Goal: Task Accomplishment & Management: Use online tool/utility

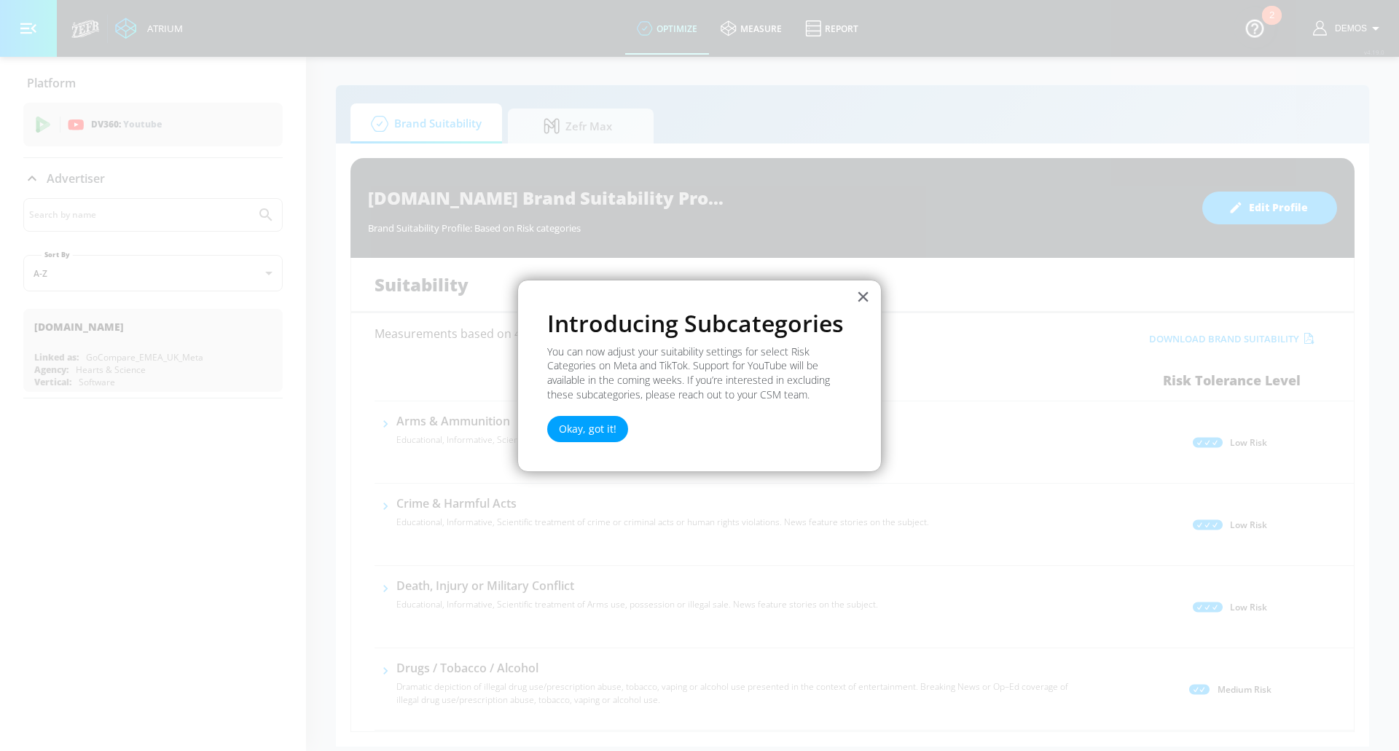
click at [570, 439] on button "Okay, got it!" at bounding box center [587, 429] width 81 height 26
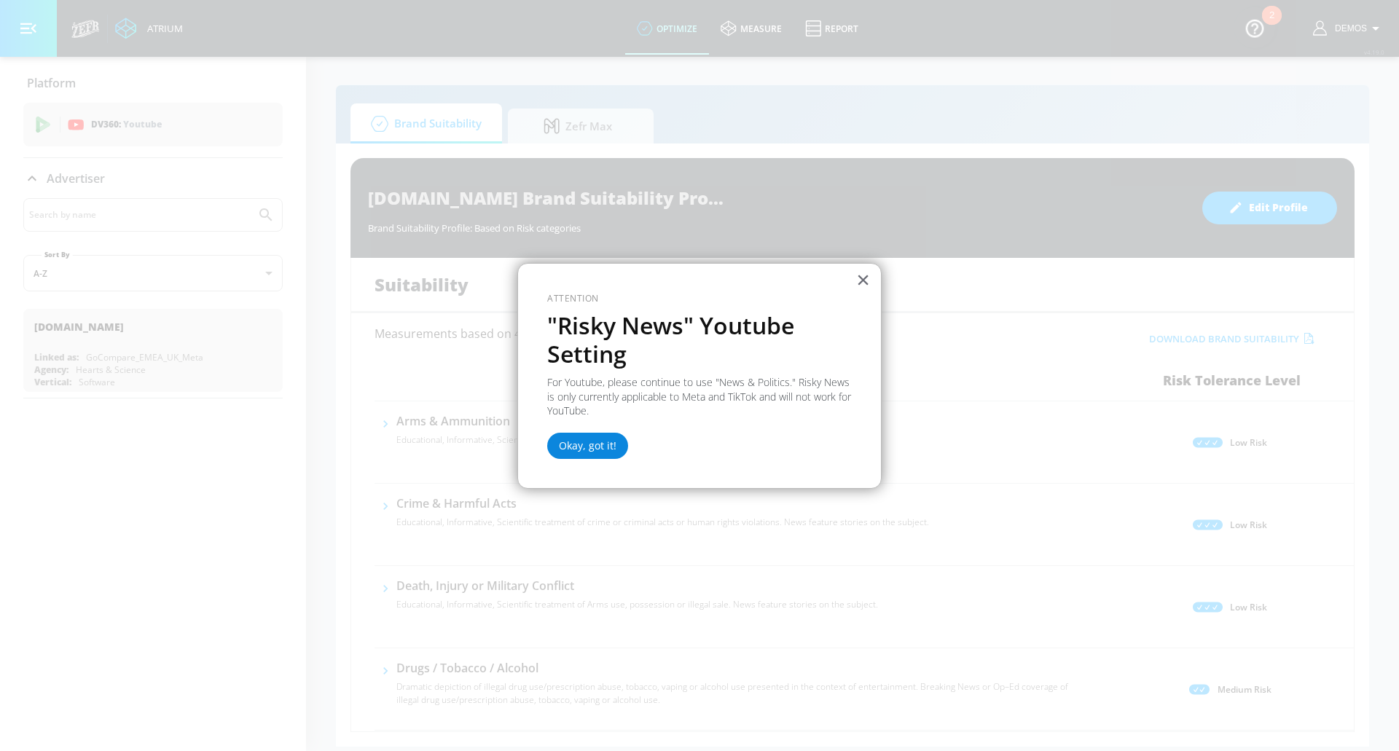
click at [569, 446] on button "Okay, got it!" at bounding box center [587, 446] width 81 height 26
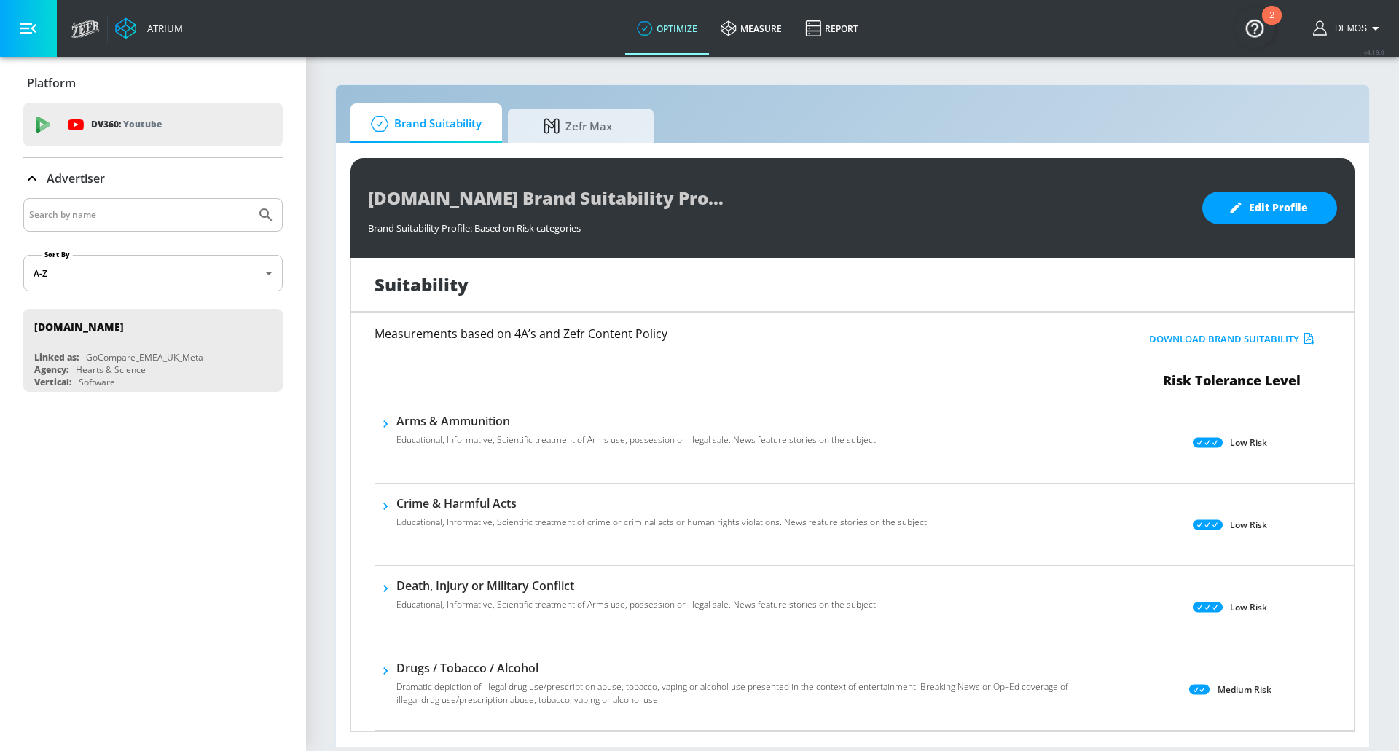
click at [34, 133] on div "DV360: Youtube" at bounding box center [152, 125] width 259 height 44
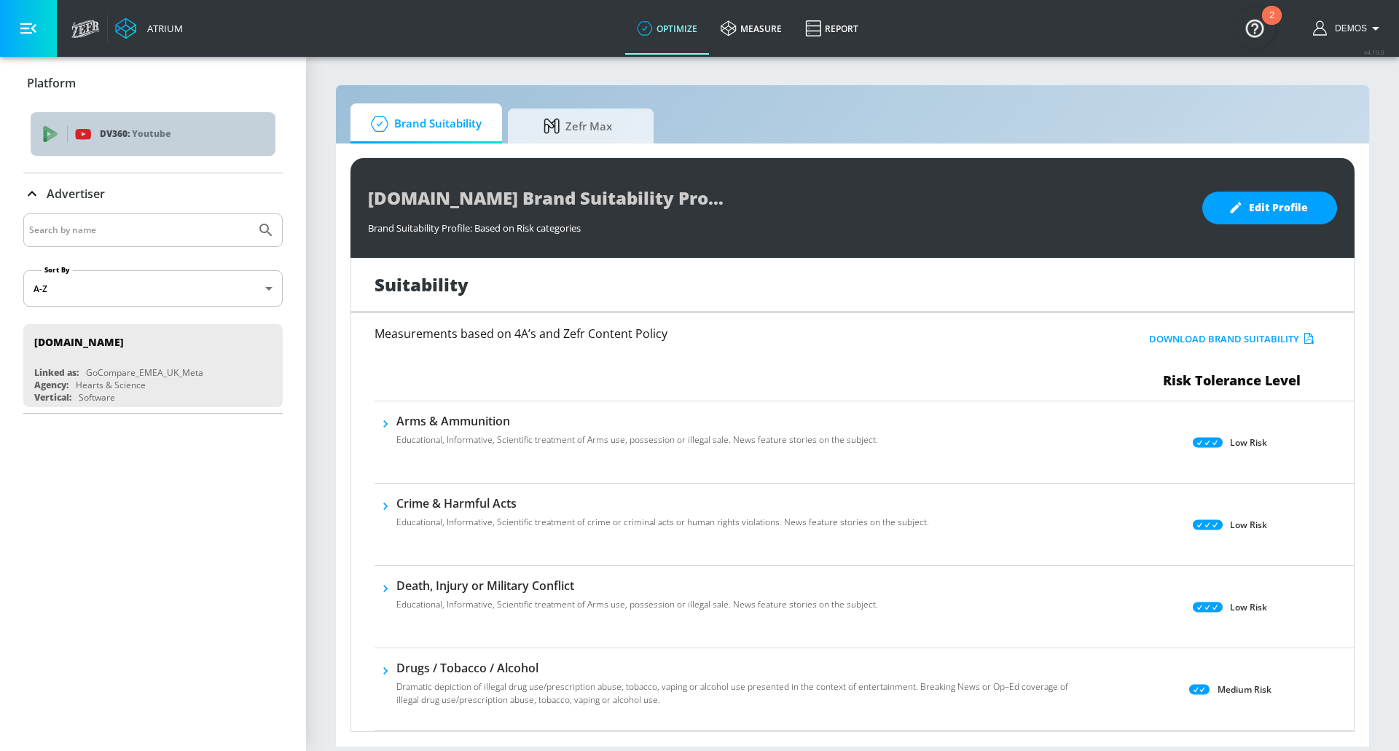
click at [34, 135] on div "DV360: Youtube" at bounding box center [153, 134] width 245 height 44
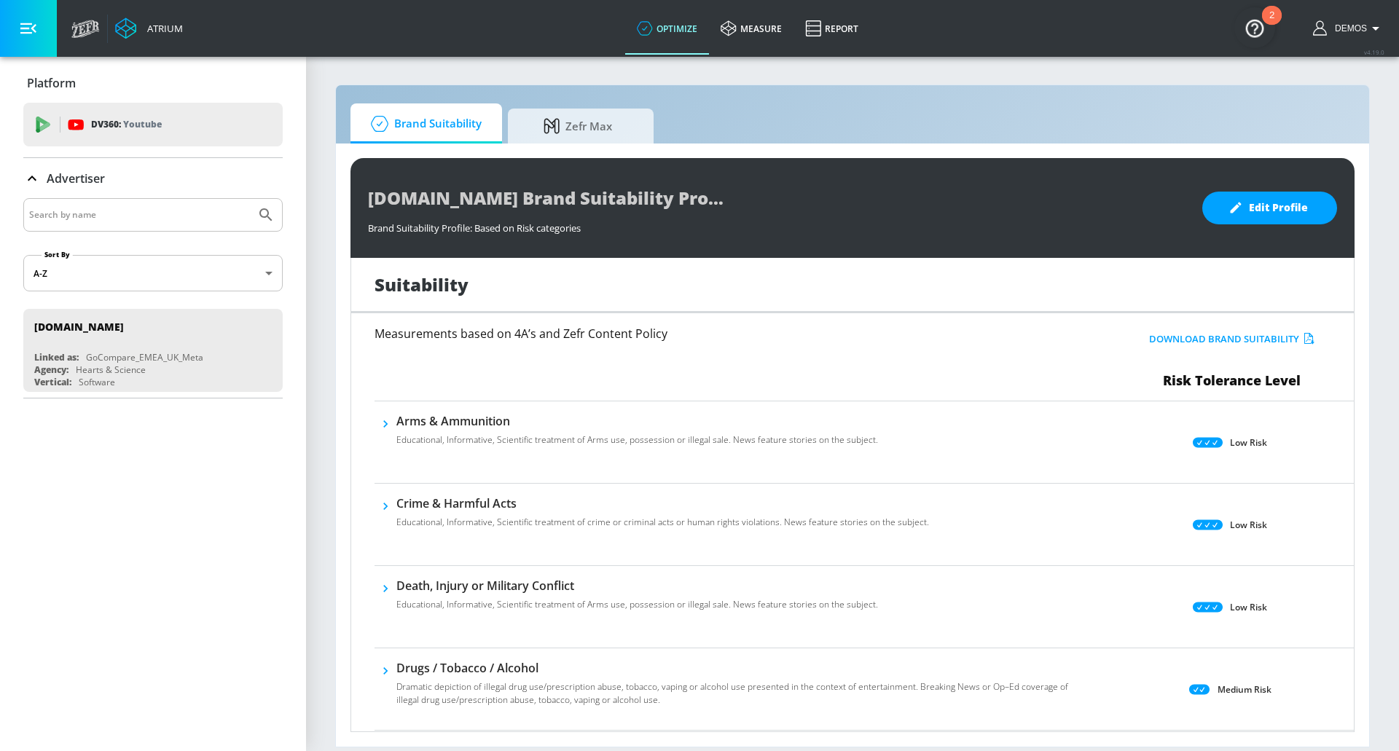
click at [37, 210] on input "Search by name" at bounding box center [139, 215] width 221 height 19
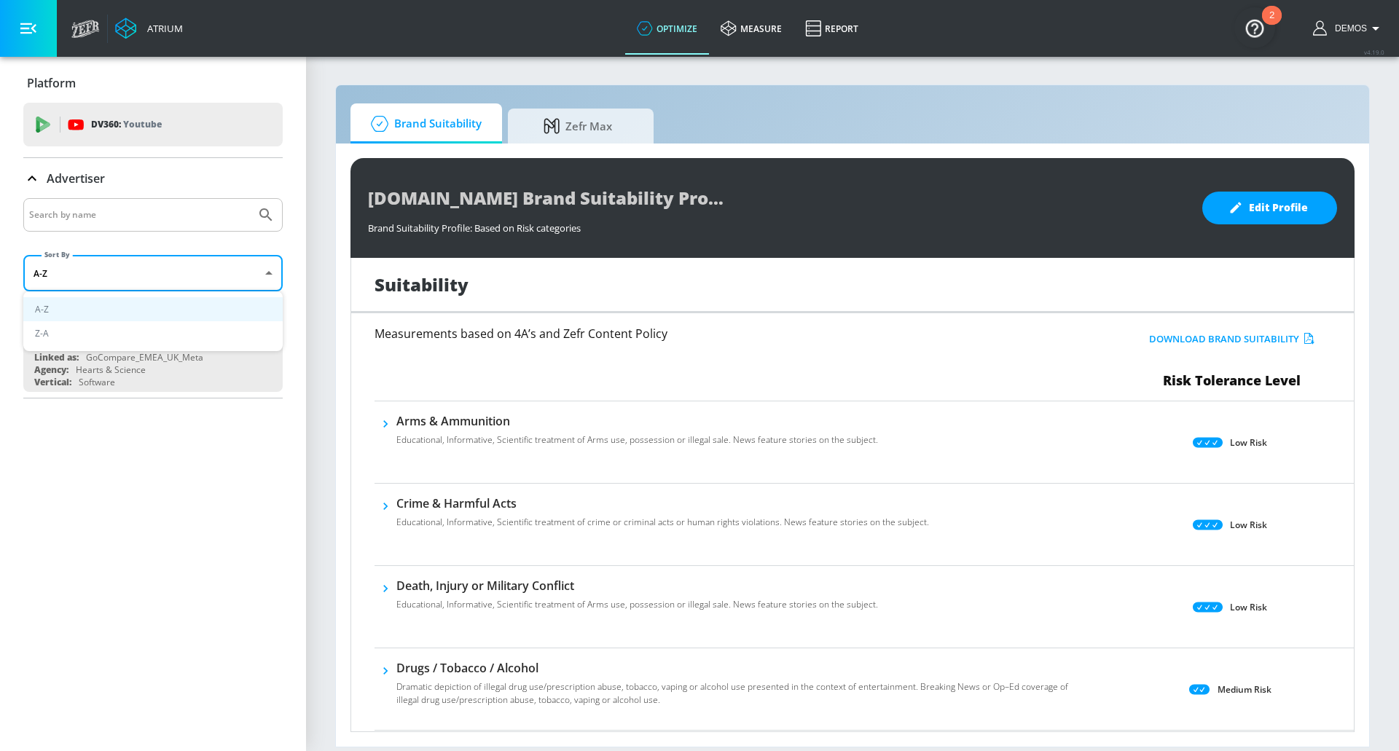
click at [67, 274] on body "Atrium optimize measure Report optimize measure Report v 4.19.0 Demos Platform …" at bounding box center [699, 375] width 1399 height 751
click at [67, 274] on div at bounding box center [699, 375] width 1399 height 751
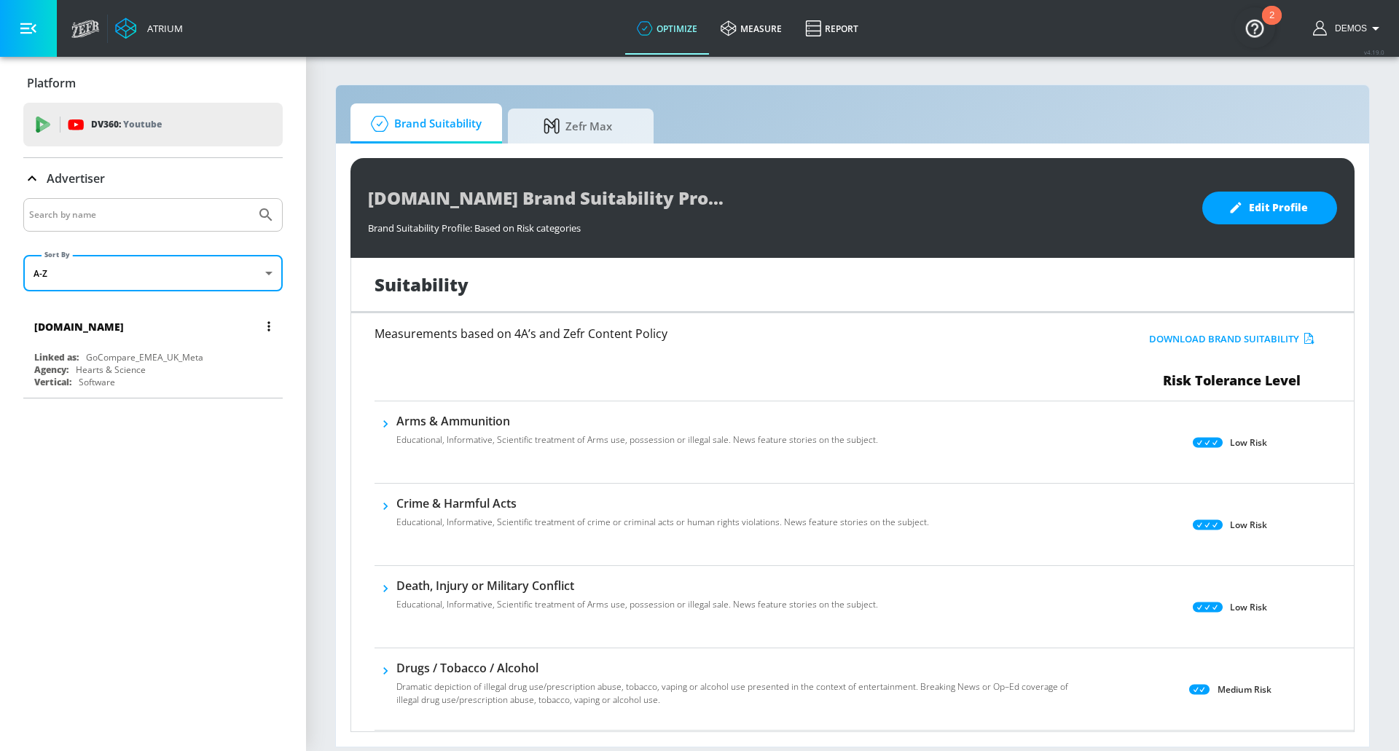
click at [104, 362] on div "GoCompare_EMEA_UK_Meta" at bounding box center [144, 357] width 117 height 12
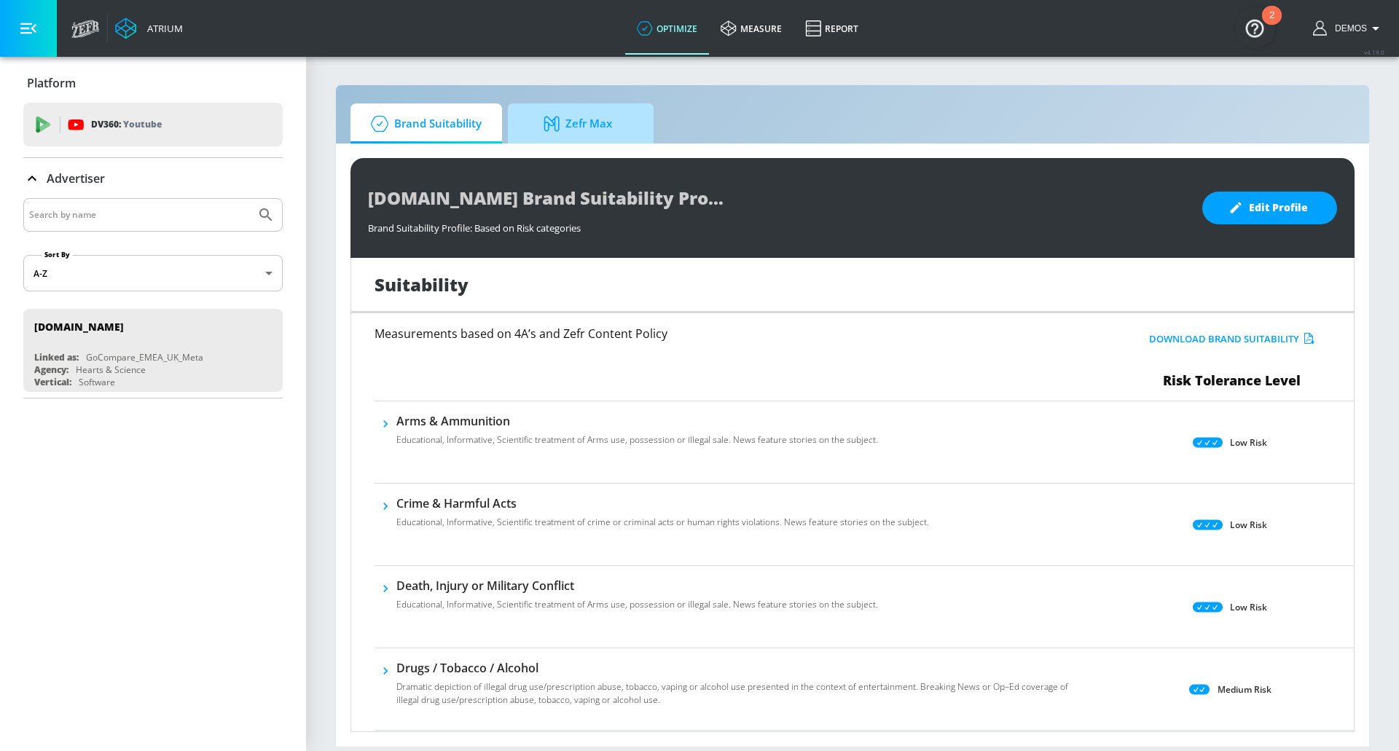
click at [581, 133] on span "Zefr Max" at bounding box center [578, 123] width 111 height 35
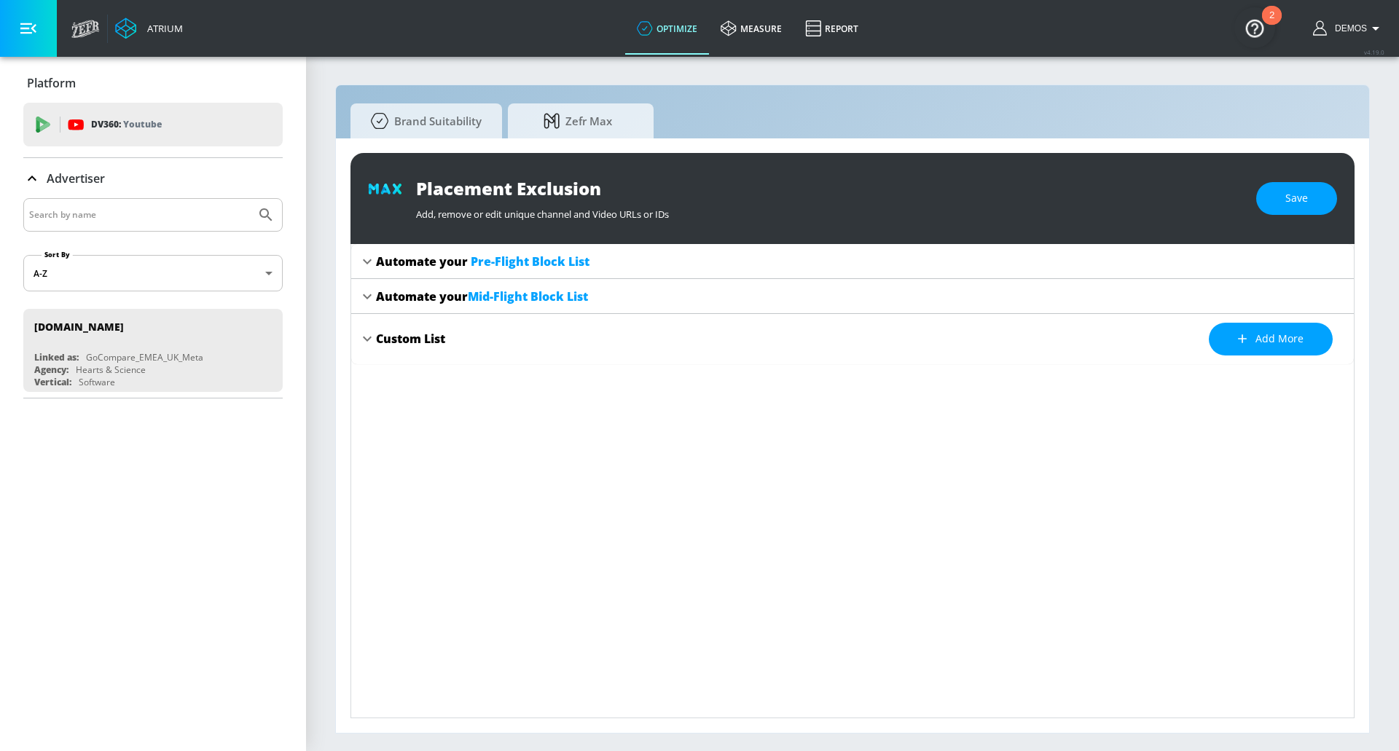
click at [431, 340] on div "Custom List" at bounding box center [410, 339] width 69 height 16
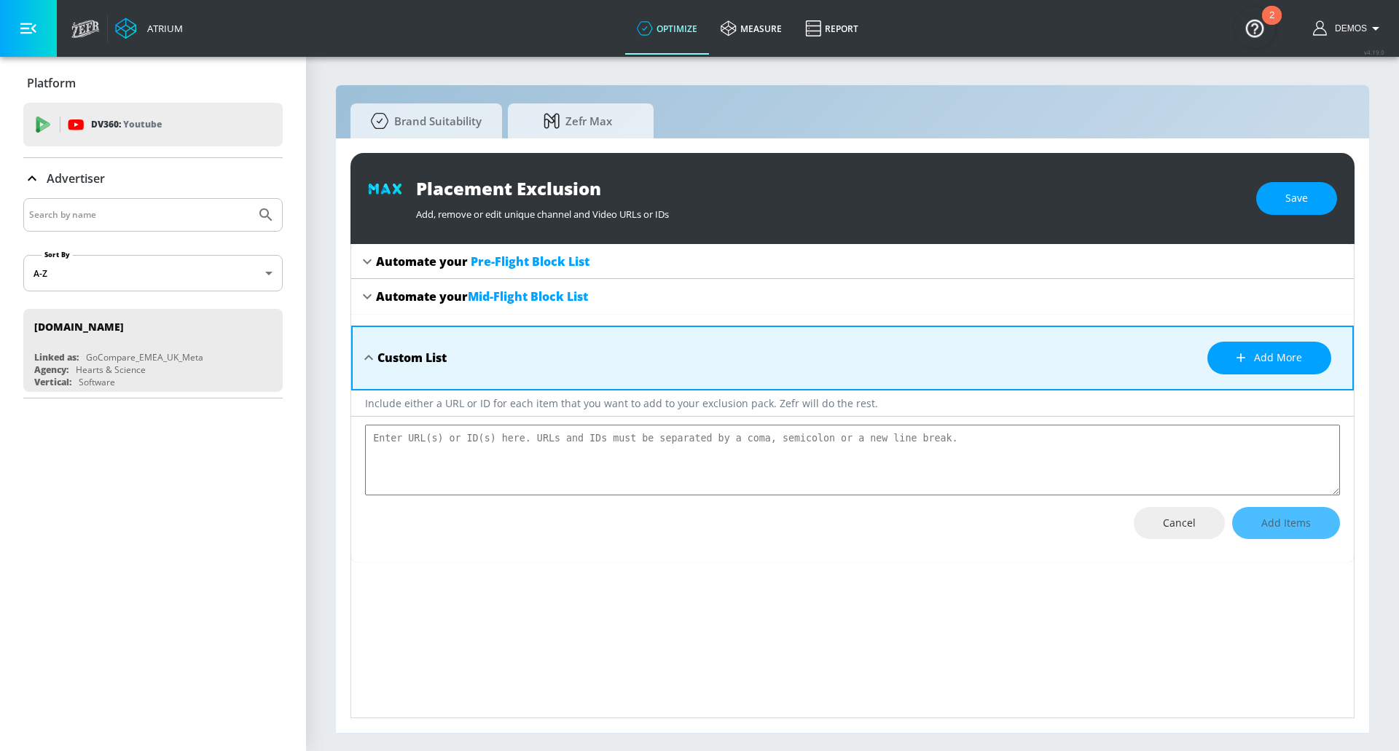
click at [412, 353] on div "Custom List" at bounding box center [412, 358] width 69 height 16
type textarea "x"
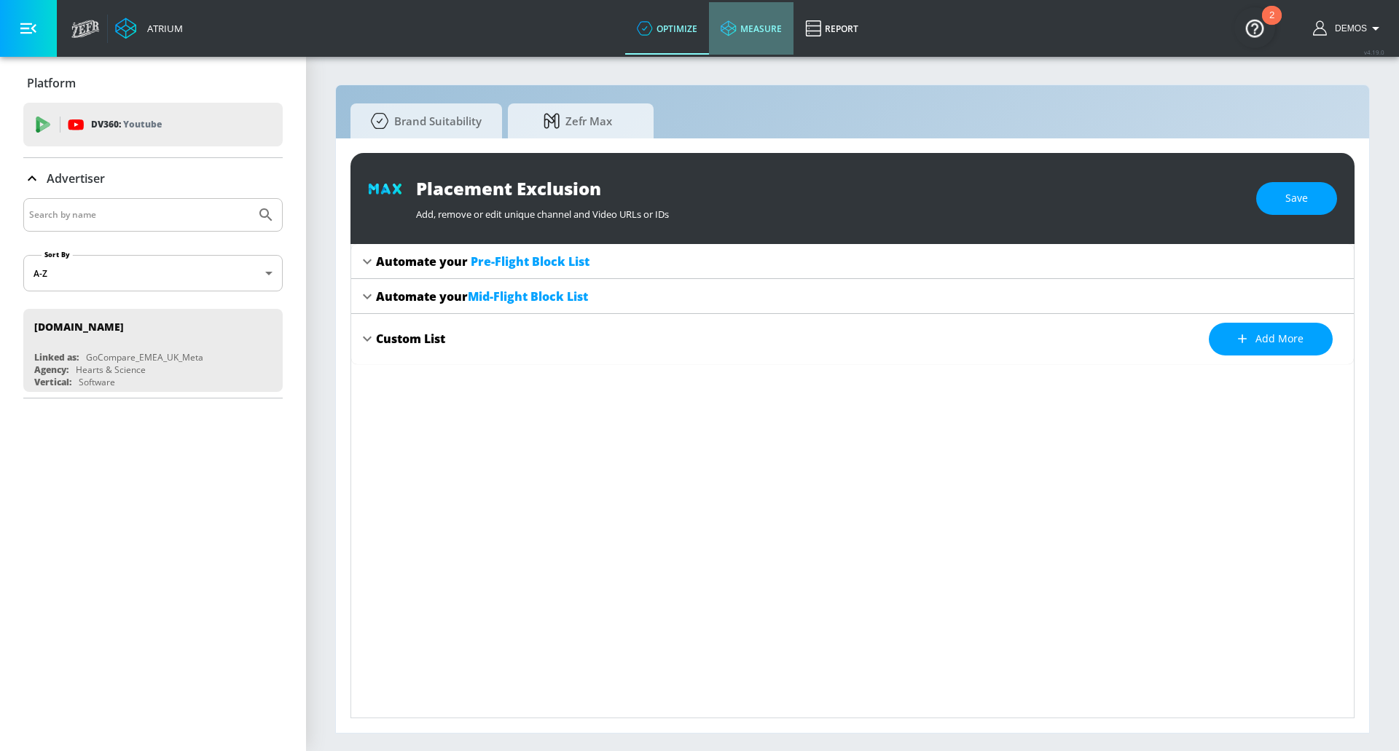
click at [749, 28] on link "measure" at bounding box center [751, 28] width 85 height 52
click at [1254, 21] on img "Open Resource Center, 2 new notifications" at bounding box center [1255, 27] width 41 height 41
